Goal: Task Accomplishment & Management: Manage account settings

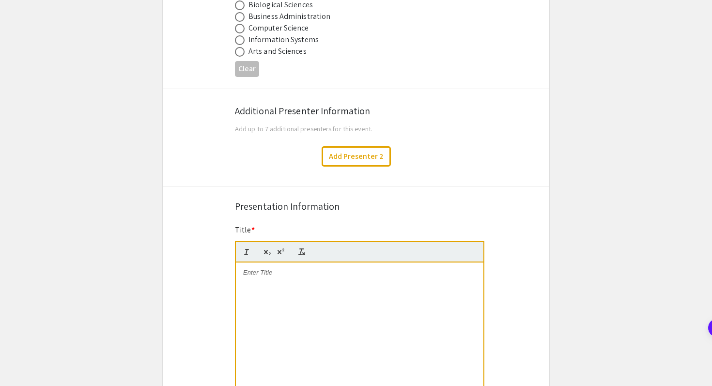
scroll to position [512, 0]
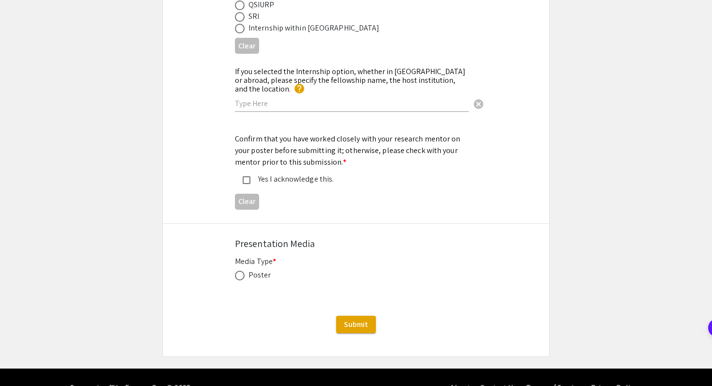
scroll to position [1274, 0]
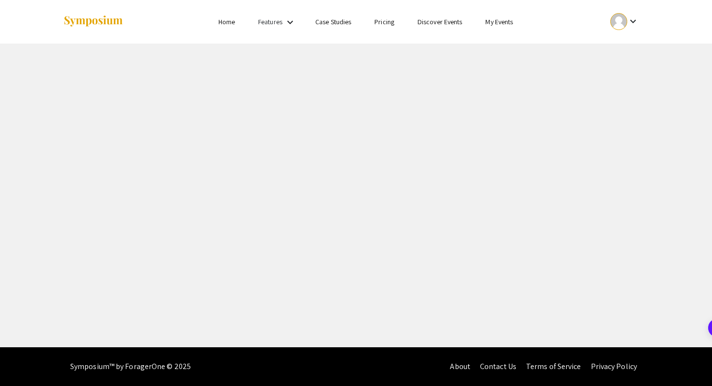
click at [229, 25] on link "Home" at bounding box center [226, 21] width 16 height 9
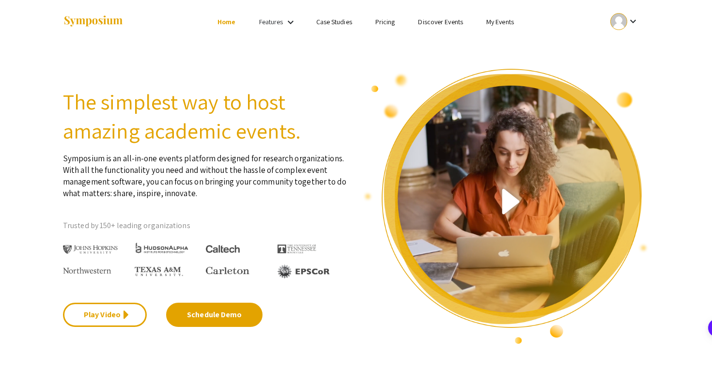
click at [618, 18] on div at bounding box center [618, 21] width 17 height 17
click at [619, 74] on button "My Submissions" at bounding box center [630, 71] width 60 height 23
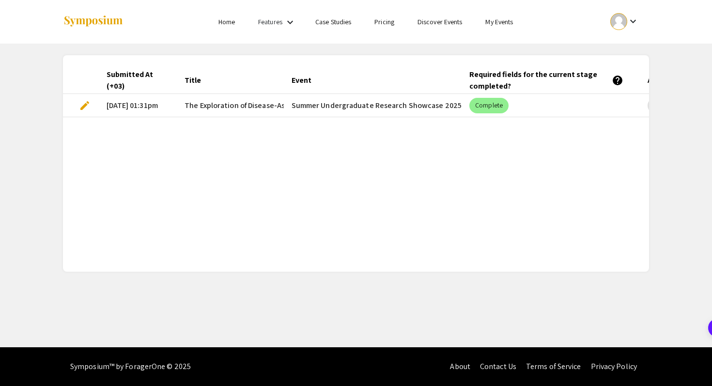
click at [225, 26] on link "Home" at bounding box center [226, 21] width 16 height 9
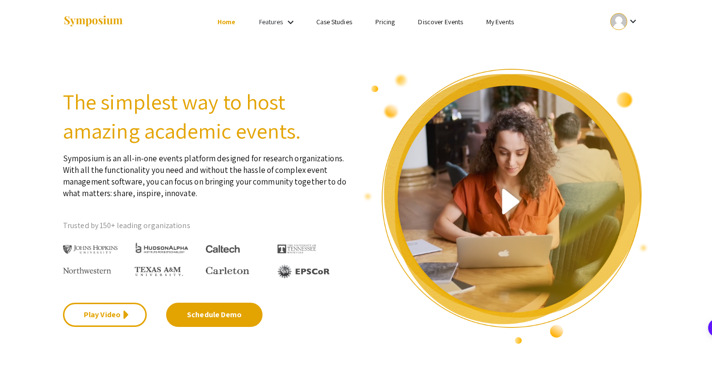
click at [285, 19] on mat-icon "keyboard_arrow_down" at bounding box center [291, 22] width 12 height 12
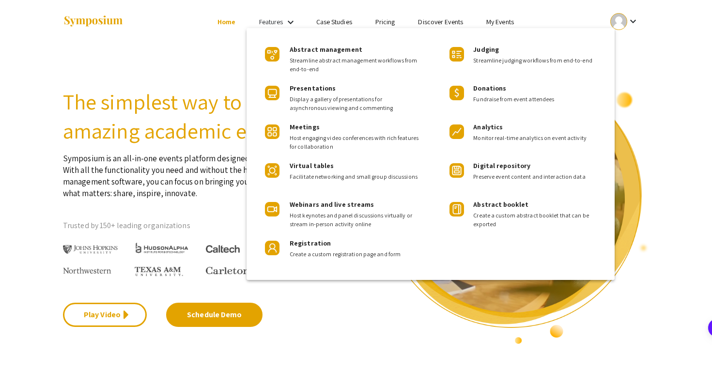
click at [229, 42] on div at bounding box center [356, 193] width 712 height 386
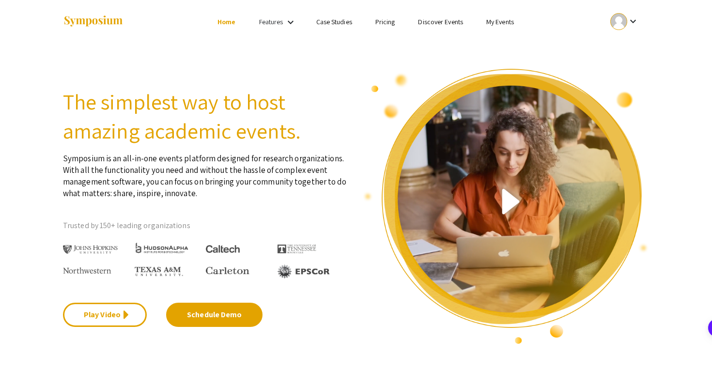
click at [634, 22] on mat-icon "keyboard_arrow_down" at bounding box center [633, 21] width 12 height 12
click at [630, 51] on button "My Account" at bounding box center [630, 47] width 60 height 23
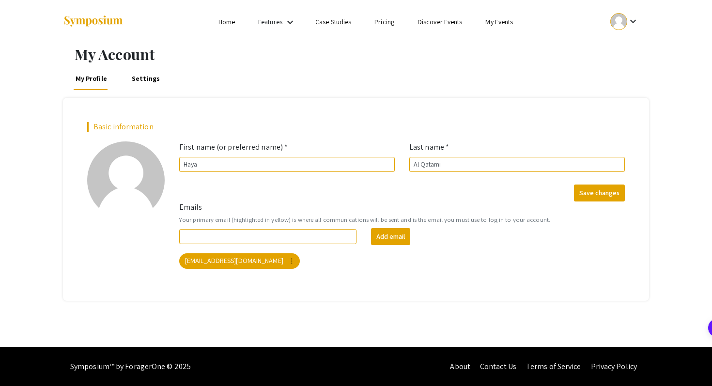
click at [621, 26] on div at bounding box center [618, 21] width 17 height 17
click at [620, 72] on button "My Submissions" at bounding box center [630, 71] width 60 height 23
